Goal: Task Accomplishment & Management: Use online tool/utility

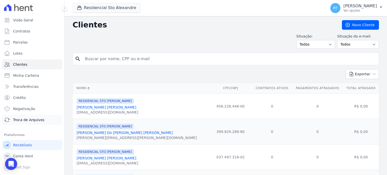
click at [24, 121] on span "Troca de Arquivos" at bounding box center [28, 119] width 31 height 5
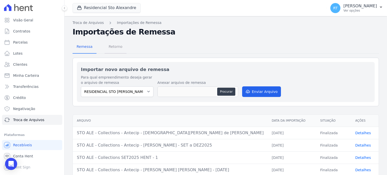
click at [116, 47] on span "Retorno" at bounding box center [116, 47] width 20 height 10
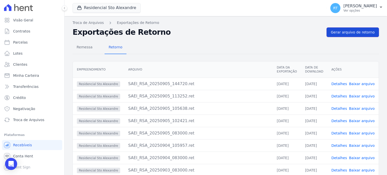
click at [355, 32] on span "Gerar arquivo de retorno" at bounding box center [353, 32] width 44 height 5
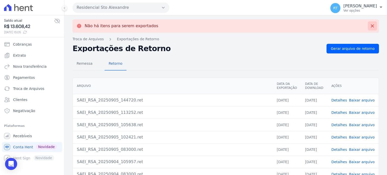
click at [371, 24] on icon at bounding box center [372, 25] width 5 height 5
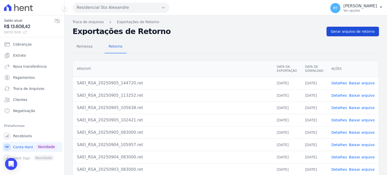
click at [353, 33] on span "Gerar arquivo de retorno" at bounding box center [353, 31] width 44 height 5
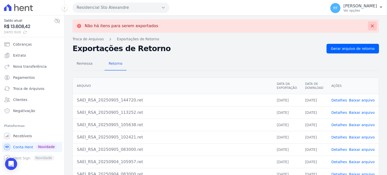
click at [370, 27] on icon at bounding box center [372, 25] width 5 height 5
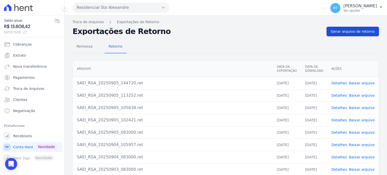
click at [355, 32] on span "Gerar arquivo de retorno" at bounding box center [353, 31] width 44 height 5
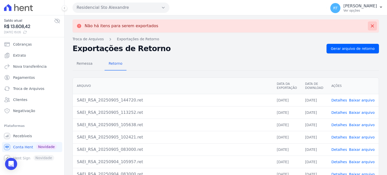
click at [370, 26] on icon at bounding box center [372, 25] width 5 height 5
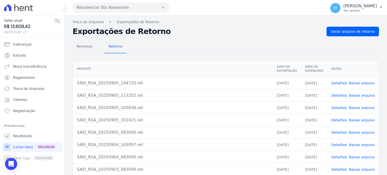
click at [339, 95] on link "Detalhes" at bounding box center [339, 96] width 16 height 4
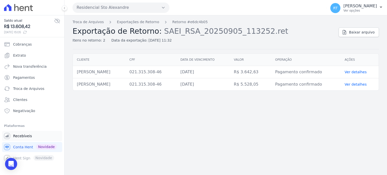
click at [22, 138] on span "Recebíveis" at bounding box center [22, 136] width 19 height 5
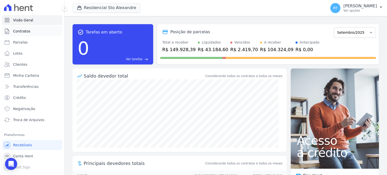
click at [25, 32] on span "Contratos" at bounding box center [21, 31] width 17 height 5
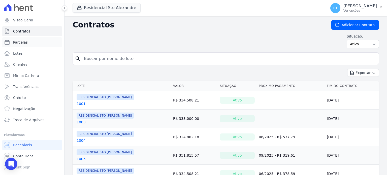
click at [21, 43] on span "Parcelas" at bounding box center [20, 42] width 15 height 5
select select
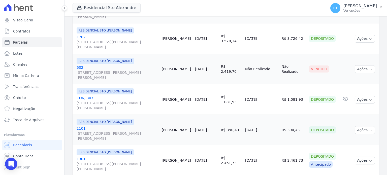
scroll to position [202, 0]
